Goal: Navigation & Orientation: Find specific page/section

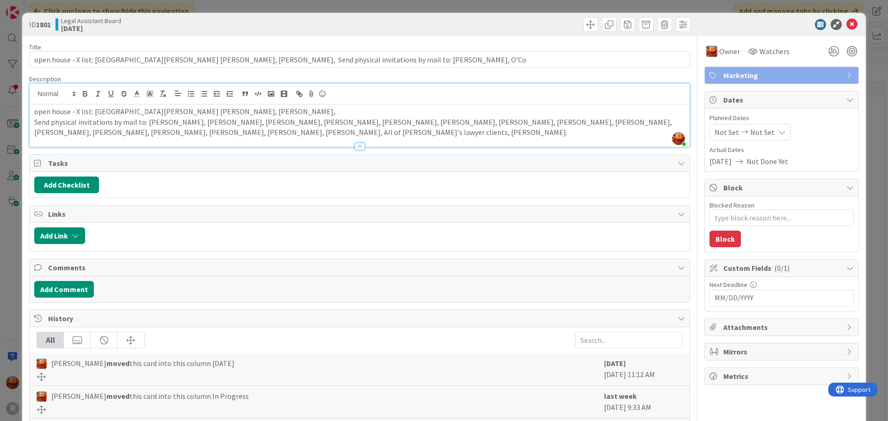
scroll to position [87, 0]
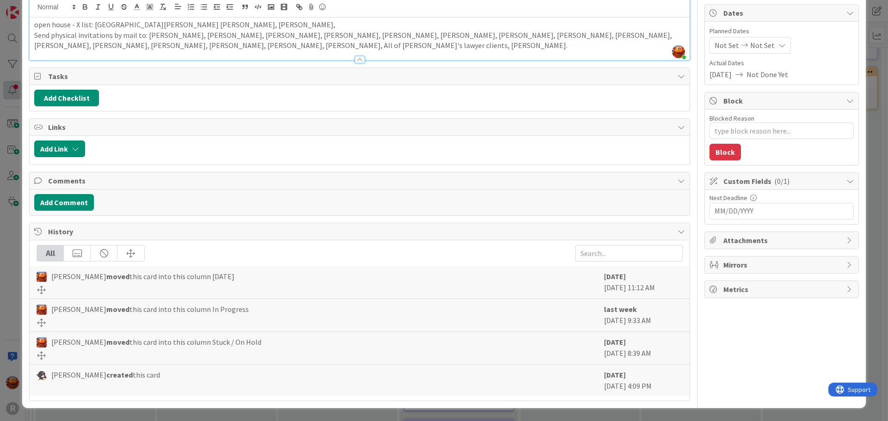
click at [20, 83] on div "ID 1801 Legal Assistant Board [DATE] Title 128 / 128 open house - X list: [GEOG…" at bounding box center [444, 210] width 888 height 421
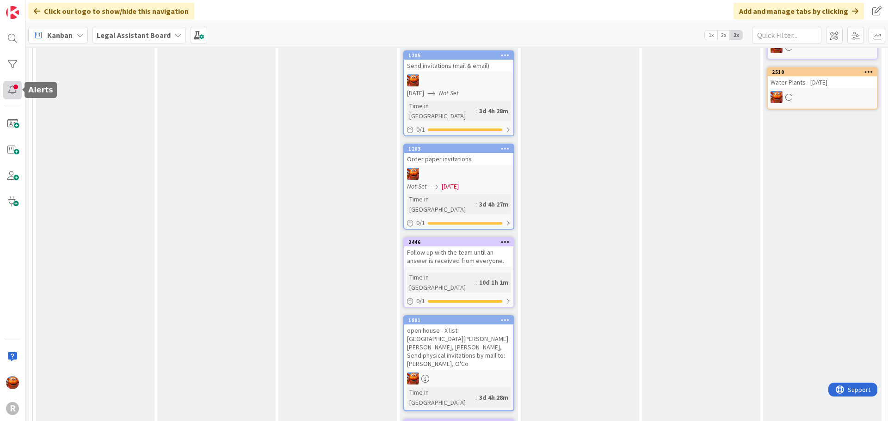
click at [19, 81] on div at bounding box center [12, 90] width 19 height 19
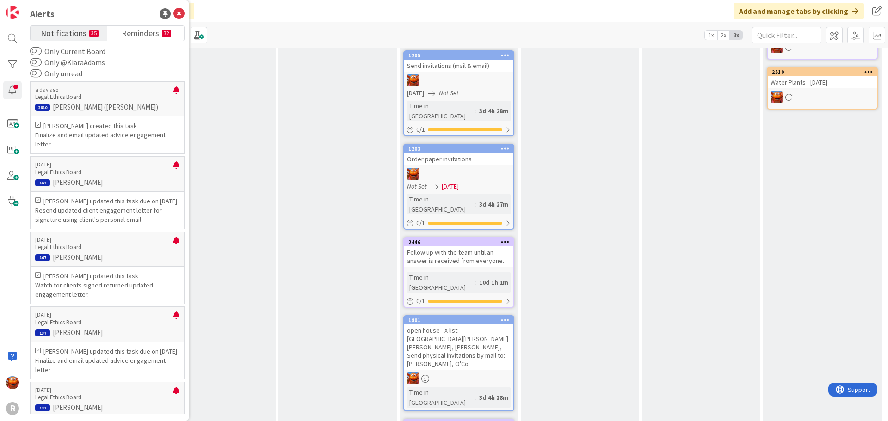
click at [241, 75] on div "Soon Add Card..." at bounding box center [216, 160] width 118 height 907
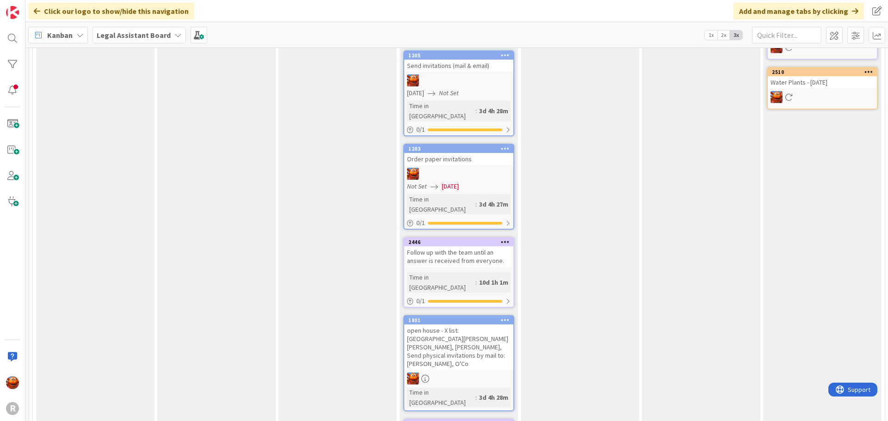
click at [82, 32] on icon at bounding box center [79, 34] width 7 height 7
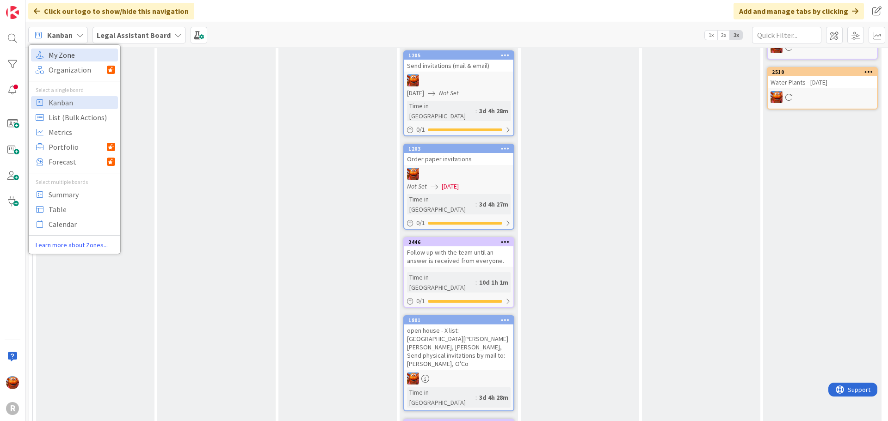
click at [82, 54] on span "My Zone" at bounding box center [82, 55] width 67 height 14
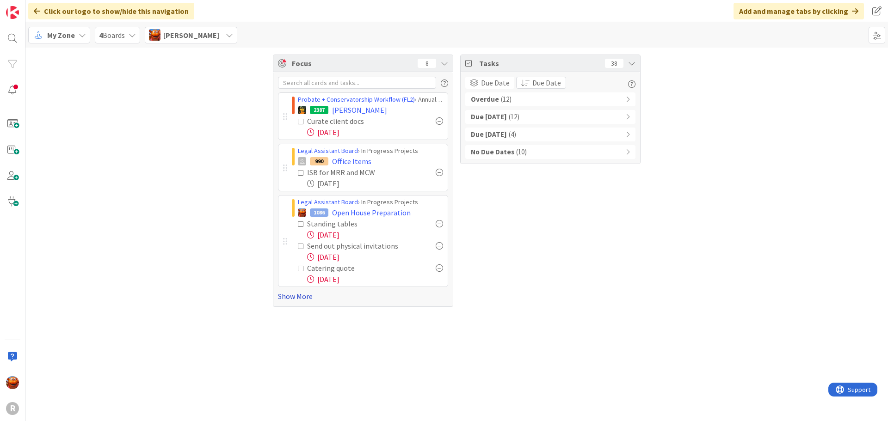
click at [290, 299] on link "Show More" at bounding box center [363, 296] width 170 height 11
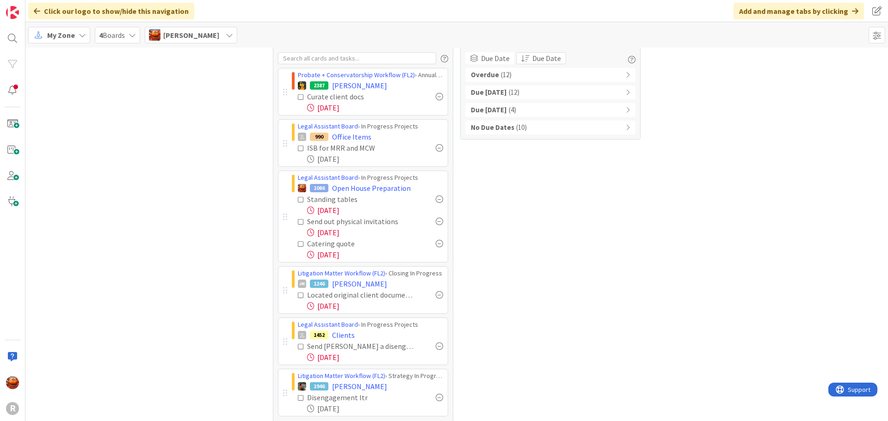
scroll to position [47, 0]
